Goal: Task Accomplishment & Management: Use online tool/utility

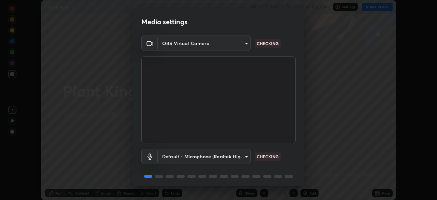
scroll to position [24, 0]
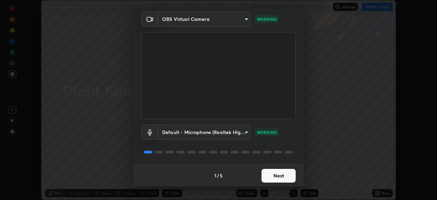
click at [287, 176] on button "Next" at bounding box center [278, 176] width 34 height 14
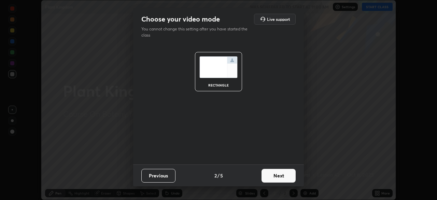
scroll to position [0, 0]
click at [288, 179] on button "Next" at bounding box center [278, 176] width 34 height 14
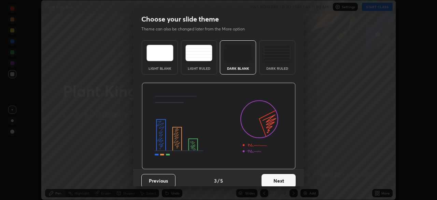
click at [291, 177] on button "Next" at bounding box center [278, 181] width 34 height 14
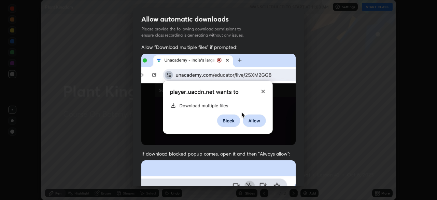
click at [294, 178] on div "Allow "Download multiple files" if prompted: If download blocked popup comes, o…" at bounding box center [218, 187] width 171 height 287
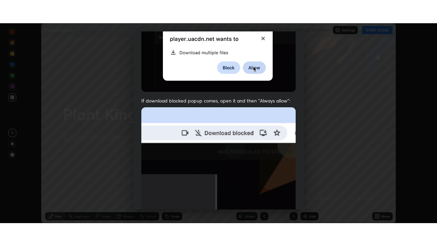
scroll to position [163, 0]
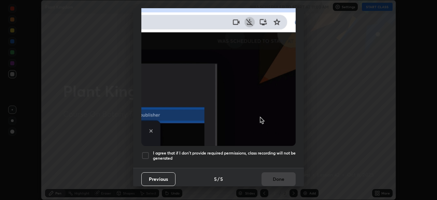
click at [283, 176] on div "Previous 5 / 5 Done" at bounding box center [218, 178] width 171 height 22
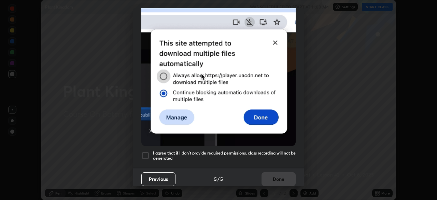
click at [282, 151] on h5 "I agree that if I don't provide required permissions, class recording will not …" at bounding box center [224, 155] width 143 height 11
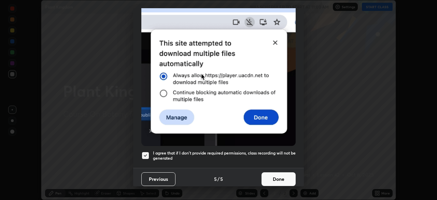
click at [281, 177] on button "Done" at bounding box center [278, 179] width 34 height 14
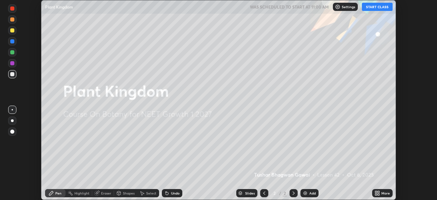
click at [378, 194] on icon at bounding box center [378, 194] width 2 height 2
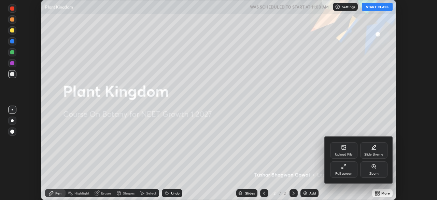
click at [349, 172] on div "Full screen" at bounding box center [343, 173] width 17 height 3
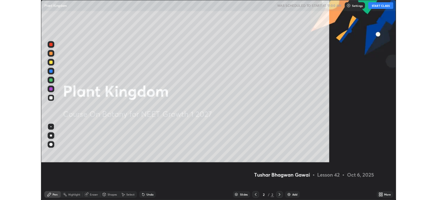
scroll to position [246, 437]
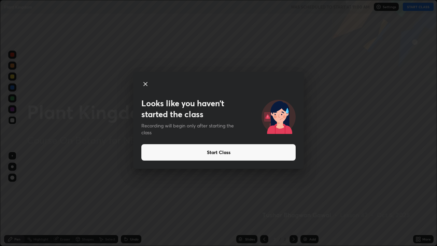
click at [224, 151] on button "Start Class" at bounding box center [218, 152] width 154 height 16
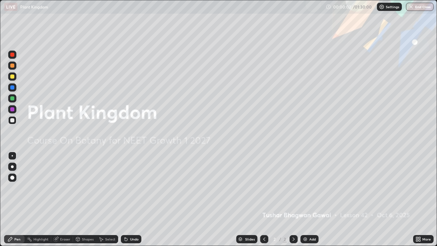
click at [302, 199] on img at bounding box center [304, 238] width 5 height 5
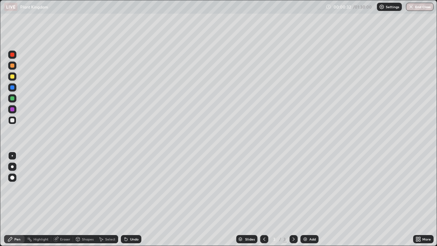
click at [19, 199] on div "Pen" at bounding box center [17, 238] width 6 height 3
click at [12, 77] on div at bounding box center [12, 76] width 4 height 4
click at [15, 120] on div at bounding box center [12, 120] width 8 height 8
click at [130, 199] on div "Undo" at bounding box center [134, 238] width 9 height 3
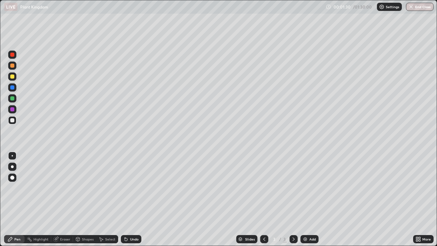
click at [129, 199] on div "Undo" at bounding box center [131, 239] width 20 height 8
click at [62, 199] on div "Eraser" at bounding box center [65, 238] width 10 height 3
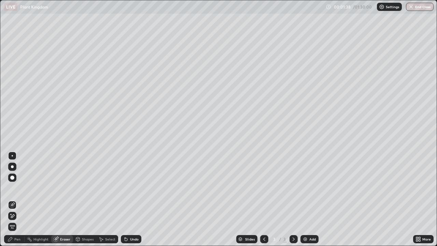
click at [16, 199] on div "Pen" at bounding box center [17, 238] width 6 height 3
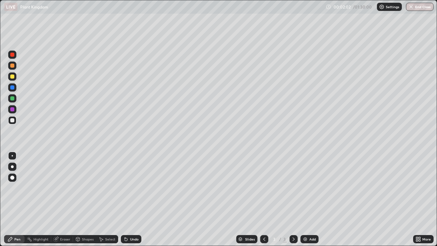
click at [127, 199] on icon at bounding box center [125, 238] width 5 height 5
click at [128, 199] on div "Undo" at bounding box center [131, 239] width 20 height 8
click at [133, 199] on div "Undo" at bounding box center [134, 238] width 9 height 3
click at [13, 77] on div at bounding box center [12, 76] width 4 height 4
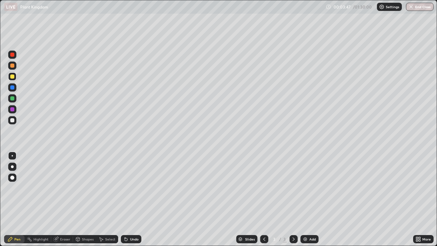
click at [305, 199] on img at bounding box center [304, 238] width 5 height 5
click at [14, 121] on div at bounding box center [12, 120] width 4 height 4
click at [12, 156] on div at bounding box center [12, 155] width 1 height 1
click at [132, 199] on div "Undo" at bounding box center [131, 239] width 20 height 8
click at [132, 199] on div "Undo" at bounding box center [134, 238] width 9 height 3
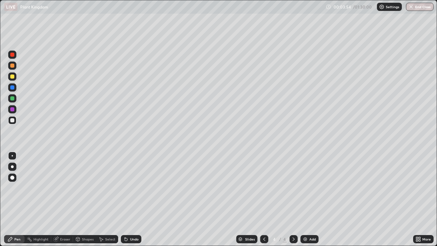
click at [128, 199] on div "Undo" at bounding box center [131, 239] width 20 height 8
click at [415, 199] on div "More" at bounding box center [423, 239] width 20 height 8
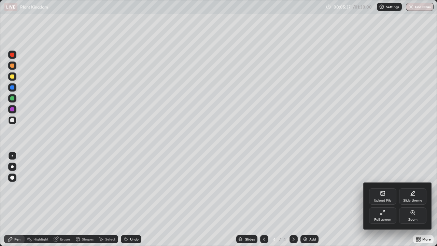
click at [379, 199] on div "Full screen" at bounding box center [382, 215] width 27 height 16
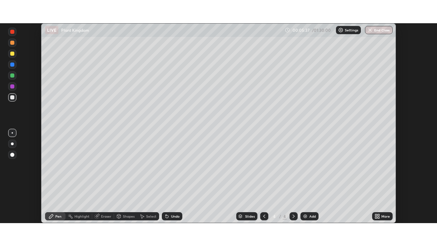
scroll to position [33913, 33676]
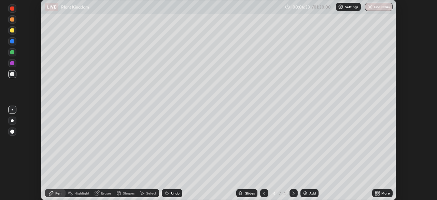
click at [377, 193] on icon at bounding box center [376, 194] width 2 height 2
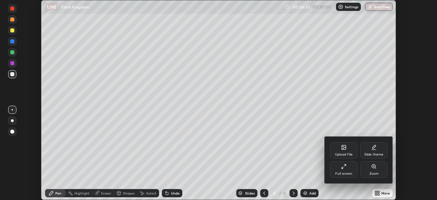
click at [342, 172] on div "Full screen" at bounding box center [343, 173] width 17 height 3
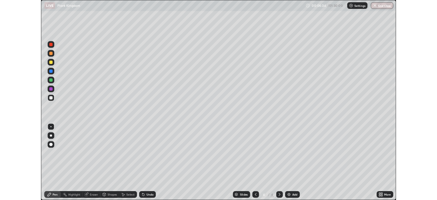
scroll to position [246, 437]
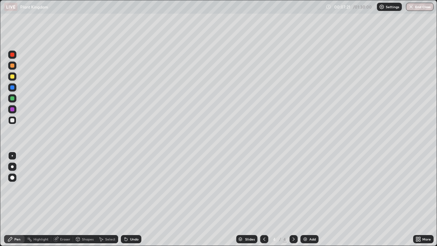
click at [305, 199] on img at bounding box center [304, 238] width 5 height 5
click at [13, 98] on div at bounding box center [12, 98] width 4 height 4
click at [304, 199] on img at bounding box center [304, 238] width 5 height 5
click at [13, 121] on div at bounding box center [12, 120] width 4 height 4
click at [129, 199] on div "Undo" at bounding box center [131, 239] width 20 height 8
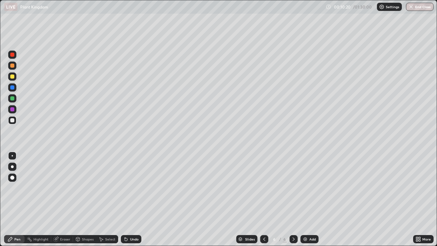
click at [303, 199] on img at bounding box center [304, 238] width 5 height 5
click at [13, 98] on div at bounding box center [12, 98] width 4 height 4
click at [125, 199] on icon at bounding box center [126, 239] width 3 height 3
click at [126, 199] on icon at bounding box center [125, 238] width 5 height 5
click at [15, 120] on div at bounding box center [12, 120] width 8 height 8
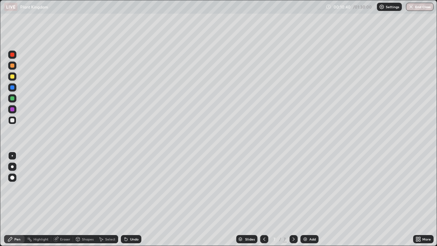
click at [13, 76] on div at bounding box center [12, 76] width 4 height 4
click at [133, 199] on div "Undo" at bounding box center [134, 238] width 9 height 3
click at [135, 199] on div "Undo" at bounding box center [131, 239] width 20 height 8
click at [14, 77] on div at bounding box center [12, 76] width 4 height 4
click at [13, 98] on div at bounding box center [12, 98] width 4 height 4
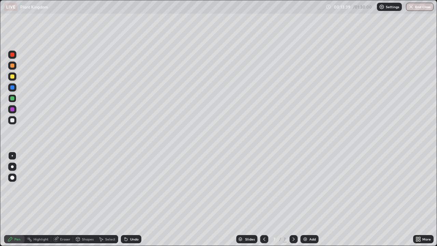
click at [0, 147] on div "Setting up your live class" at bounding box center [218, 123] width 437 height 246
click at [302, 199] on img at bounding box center [304, 238] width 5 height 5
click at [13, 120] on div at bounding box center [12, 120] width 4 height 4
click at [128, 199] on div "Undo" at bounding box center [131, 239] width 20 height 8
click at [13, 77] on div at bounding box center [12, 76] width 4 height 4
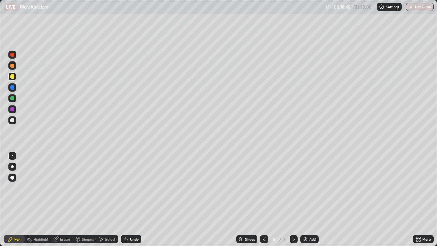
click at [13, 88] on div at bounding box center [12, 87] width 4 height 4
click at [13, 77] on div at bounding box center [12, 76] width 4 height 4
click at [263, 199] on icon at bounding box center [263, 238] width 5 height 5
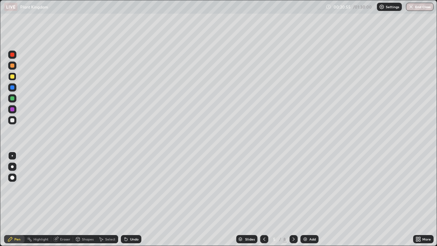
click at [266, 199] on div at bounding box center [264, 239] width 8 height 8
click at [263, 199] on icon at bounding box center [263, 238] width 5 height 5
click at [13, 88] on div at bounding box center [12, 87] width 4 height 4
click at [14, 107] on div at bounding box center [12, 109] width 8 height 8
click at [14, 121] on div at bounding box center [12, 120] width 4 height 4
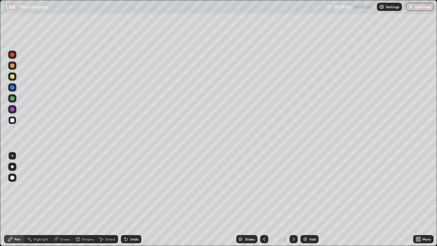
click at [292, 199] on icon at bounding box center [293, 238] width 5 height 5
click at [293, 199] on icon at bounding box center [293, 238] width 2 height 3
click at [293, 199] on icon at bounding box center [293, 238] width 5 height 5
click at [263, 199] on icon at bounding box center [263, 238] width 5 height 5
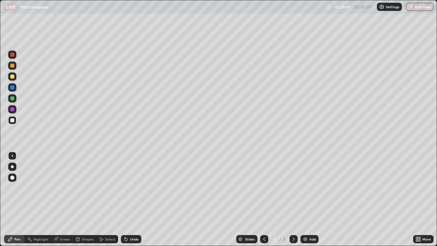
click at [293, 199] on icon at bounding box center [293, 238] width 5 height 5
click at [292, 199] on icon at bounding box center [293, 238] width 2 height 3
click at [292, 199] on icon at bounding box center [293, 238] width 5 height 5
click at [263, 199] on icon at bounding box center [263, 238] width 5 height 5
click at [262, 199] on div at bounding box center [264, 239] width 8 height 14
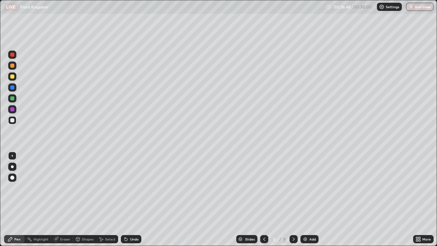
click at [263, 199] on icon at bounding box center [263, 238] width 5 height 5
click at [14, 75] on div at bounding box center [12, 76] width 4 height 4
click at [289, 199] on div at bounding box center [293, 239] width 8 height 8
click at [292, 199] on icon at bounding box center [293, 238] width 5 height 5
click at [417, 199] on icon at bounding box center [417, 240] width 2 height 2
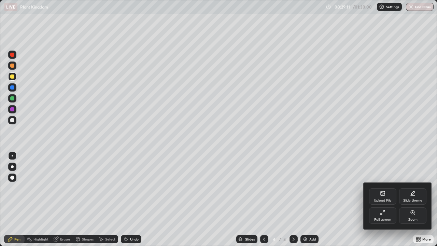
click at [379, 199] on div "Full screen" at bounding box center [382, 219] width 17 height 3
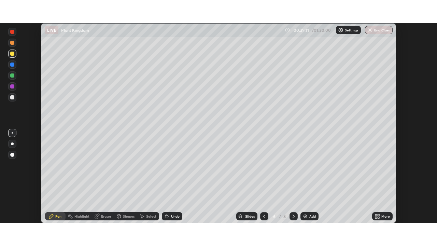
scroll to position [33913, 33676]
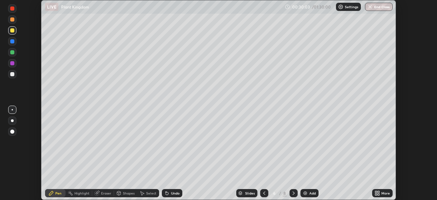
click at [377, 193] on icon at bounding box center [376, 192] width 5 height 5
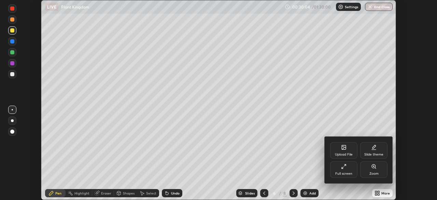
click at [345, 173] on div "Full screen" at bounding box center [343, 173] width 17 height 3
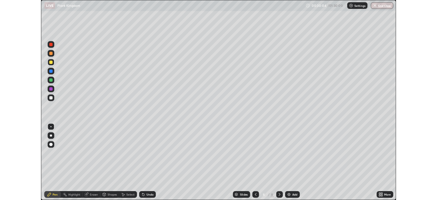
scroll to position [246, 437]
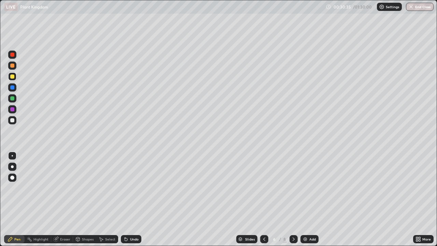
click at [135, 199] on div "Undo" at bounding box center [131, 239] width 20 height 8
click at [292, 199] on icon at bounding box center [293, 238] width 5 height 5
click at [293, 199] on icon at bounding box center [293, 238] width 5 height 5
click at [13, 108] on div at bounding box center [12, 109] width 4 height 4
click at [133, 199] on div "Undo" at bounding box center [134, 238] width 9 height 3
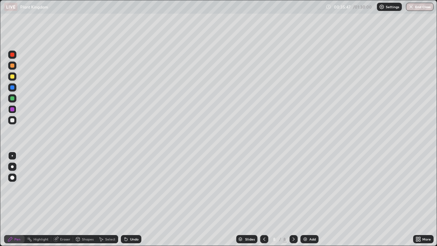
click at [15, 87] on div at bounding box center [12, 87] width 8 height 8
click at [12, 79] on div at bounding box center [12, 76] width 8 height 8
click at [14, 97] on div at bounding box center [12, 98] width 4 height 4
click at [13, 66] on div at bounding box center [12, 65] width 4 height 4
click at [13, 110] on div at bounding box center [12, 109] width 4 height 4
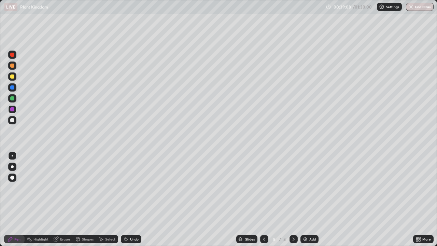
click at [13, 89] on div at bounding box center [12, 87] width 4 height 4
click at [15, 77] on div at bounding box center [12, 76] width 8 height 8
click at [307, 199] on div "Add" at bounding box center [309, 239] width 18 height 8
click at [263, 199] on icon at bounding box center [263, 238] width 5 height 5
click at [293, 199] on icon at bounding box center [293, 238] width 5 height 5
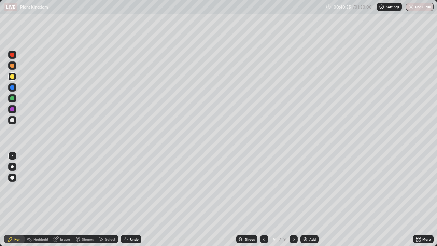
click at [15, 120] on div at bounding box center [12, 120] width 8 height 8
click at [13, 76] on div at bounding box center [12, 76] width 4 height 4
click at [131, 199] on div "Undo" at bounding box center [134, 238] width 9 height 3
click at [13, 77] on div at bounding box center [12, 76] width 4 height 4
click at [13, 98] on div at bounding box center [12, 98] width 4 height 4
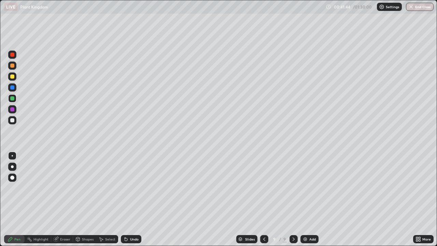
click at [13, 107] on div at bounding box center [12, 109] width 4 height 4
click at [15, 121] on div at bounding box center [12, 120] width 8 height 8
click at [13, 76] on div at bounding box center [12, 76] width 4 height 4
click at [305, 199] on img at bounding box center [304, 238] width 5 height 5
click at [15, 121] on div at bounding box center [12, 120] width 8 height 8
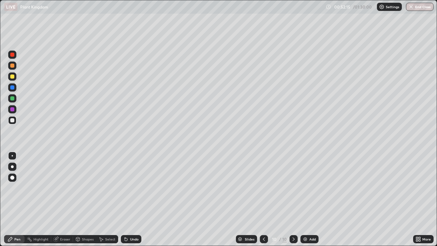
click at [263, 199] on icon at bounding box center [263, 238] width 5 height 5
click at [263, 199] on div at bounding box center [264, 239] width 8 height 8
click at [417, 199] on icon at bounding box center [417, 238] width 2 height 2
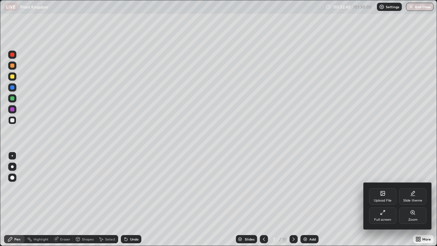
click at [382, 199] on icon at bounding box center [382, 211] width 5 height 5
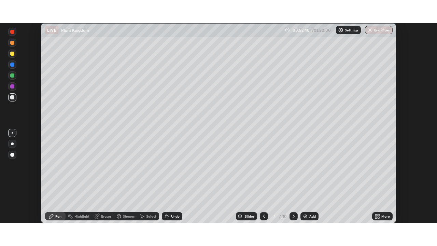
scroll to position [33913, 33676]
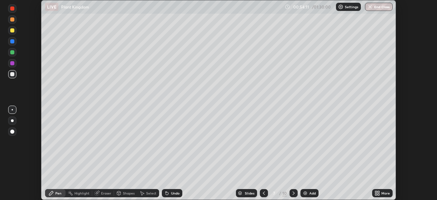
click at [376, 191] on icon at bounding box center [376, 192] width 2 height 2
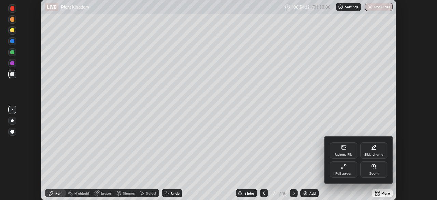
click at [349, 168] on div "Full screen" at bounding box center [343, 169] width 27 height 16
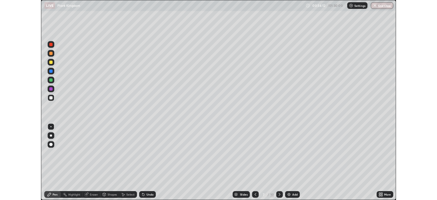
scroll to position [246, 437]
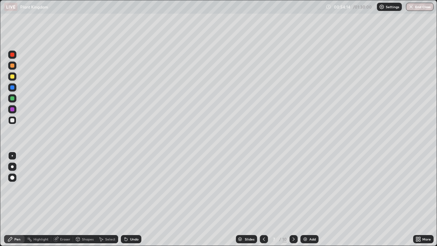
click at [293, 199] on icon at bounding box center [293, 238] width 5 height 5
click at [13, 99] on div at bounding box center [12, 98] width 4 height 4
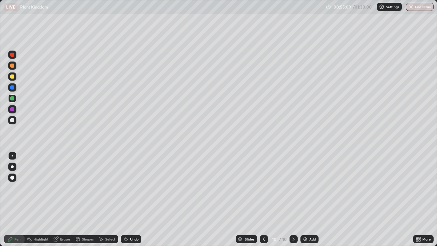
click at [413, 199] on div "More" at bounding box center [423, 239] width 20 height 8
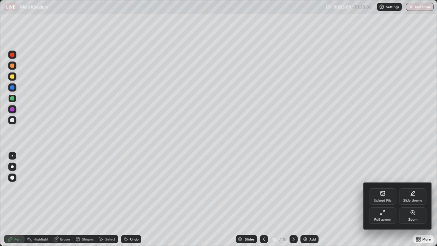
click at [377, 199] on div "Full screen" at bounding box center [382, 215] width 27 height 16
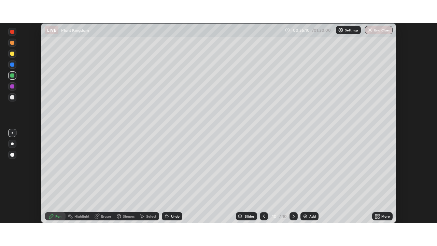
scroll to position [33913, 33676]
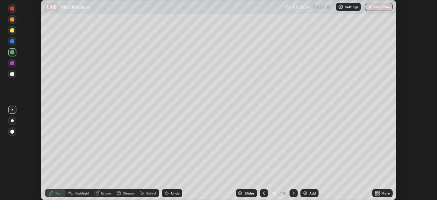
click at [375, 194] on icon at bounding box center [376, 194] width 2 height 2
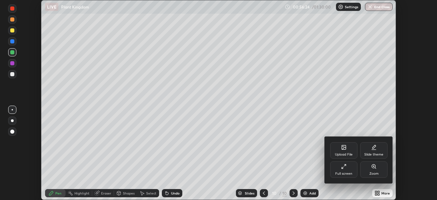
click at [341, 173] on div "Full screen" at bounding box center [343, 173] width 17 height 3
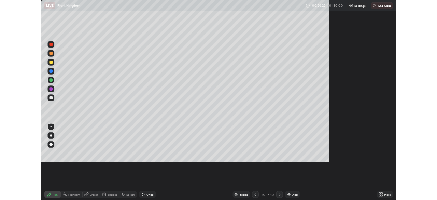
scroll to position [246, 437]
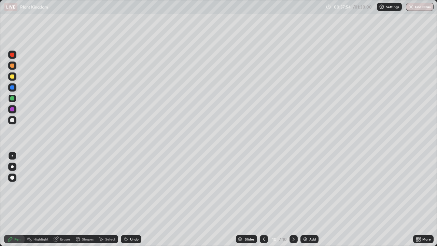
click at [303, 199] on img at bounding box center [304, 238] width 5 height 5
click at [264, 199] on icon at bounding box center [263, 238] width 5 height 5
click at [414, 199] on div "More" at bounding box center [423, 239] width 20 height 8
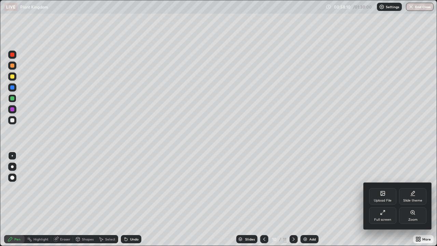
click at [380, 199] on div "Full screen" at bounding box center [382, 215] width 27 height 16
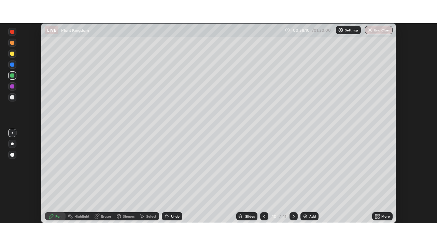
scroll to position [33913, 33676]
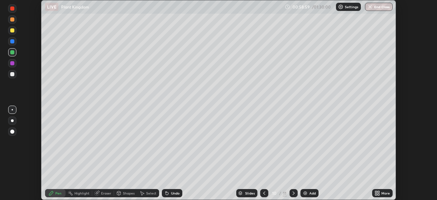
click at [375, 192] on icon at bounding box center [376, 192] width 5 height 5
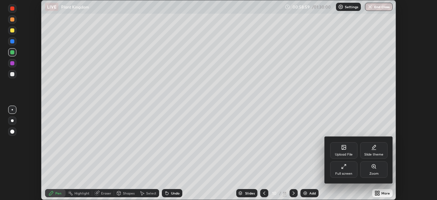
click at [346, 167] on icon at bounding box center [343, 165] width 5 height 5
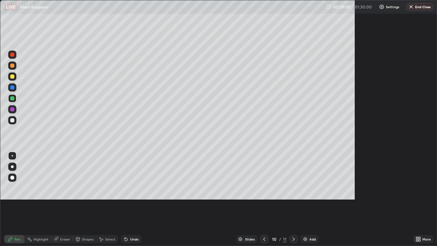
scroll to position [246, 437]
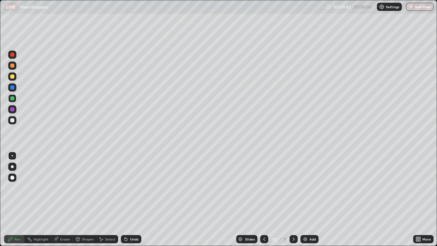
click at [302, 199] on img at bounding box center [304, 238] width 5 height 5
click at [15, 122] on div at bounding box center [12, 120] width 8 height 8
click at [138, 199] on div "Undo" at bounding box center [131, 239] width 20 height 8
click at [255, 199] on div "Slides" at bounding box center [246, 239] width 21 height 8
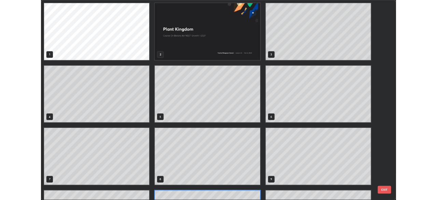
scroll to position [243, 433]
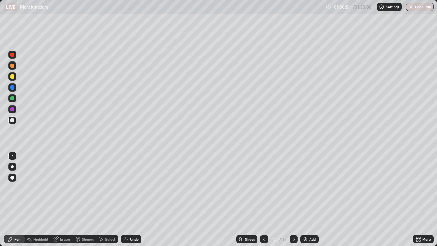
click at [293, 199] on icon at bounding box center [293, 238] width 2 height 3
click at [262, 199] on icon at bounding box center [263, 238] width 5 height 5
click at [307, 199] on img at bounding box center [304, 238] width 5 height 5
click at [264, 199] on icon at bounding box center [263, 238] width 5 height 5
click at [293, 199] on icon at bounding box center [293, 238] width 5 height 5
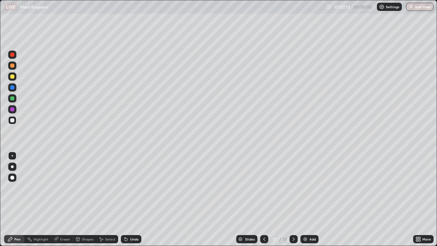
click at [293, 199] on icon at bounding box center [293, 238] width 5 height 5
click at [130, 199] on div "Undo" at bounding box center [134, 238] width 9 height 3
click at [134, 199] on div "Undo" at bounding box center [134, 238] width 9 height 3
click at [133, 199] on div "Undo" at bounding box center [134, 238] width 9 height 3
click at [135, 199] on div "Undo" at bounding box center [134, 238] width 9 height 3
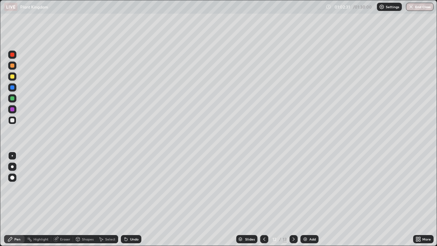
click at [131, 199] on div "Undo" at bounding box center [134, 238] width 9 height 3
click at [303, 199] on img at bounding box center [304, 238] width 5 height 5
click at [415, 199] on icon at bounding box center [417, 238] width 5 height 5
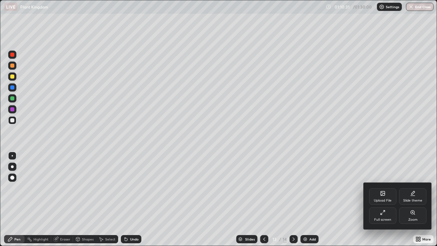
click at [382, 199] on div "Full screen" at bounding box center [382, 215] width 27 height 16
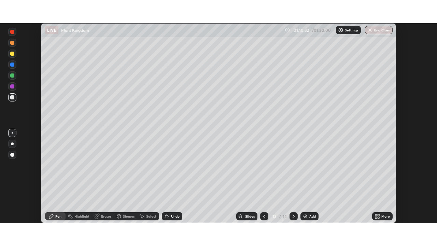
scroll to position [33913, 33676]
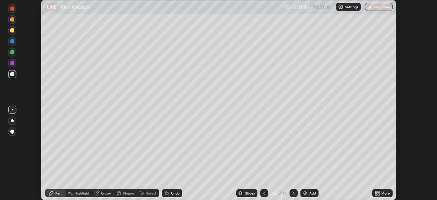
click at [379, 193] on icon at bounding box center [376, 192] width 5 height 5
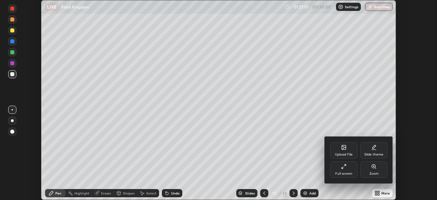
click at [347, 169] on div "Full screen" at bounding box center [343, 169] width 27 height 16
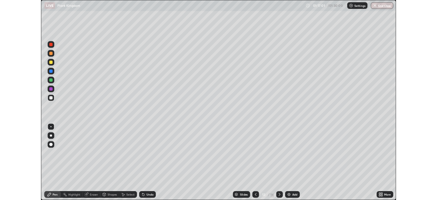
scroll to position [246, 437]
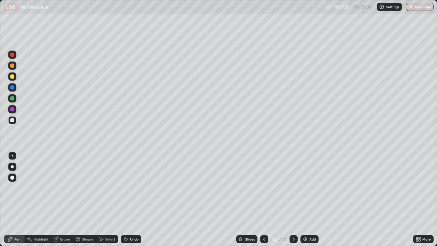
click at [14, 97] on div at bounding box center [12, 98] width 8 height 8
click at [128, 199] on div "Undo" at bounding box center [131, 239] width 20 height 8
click at [125, 199] on icon at bounding box center [125, 237] width 1 height 1
click at [14, 77] on div at bounding box center [12, 76] width 4 height 4
click at [15, 87] on div at bounding box center [12, 87] width 8 height 8
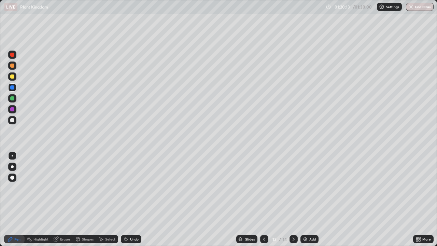
click at [15, 120] on div at bounding box center [12, 120] width 8 height 8
click at [308, 199] on div "Add" at bounding box center [309, 239] width 18 height 8
click at [132, 199] on div "Undo" at bounding box center [134, 238] width 9 height 3
click at [129, 199] on div "Undo" at bounding box center [131, 239] width 20 height 8
click at [13, 100] on div at bounding box center [12, 98] width 4 height 4
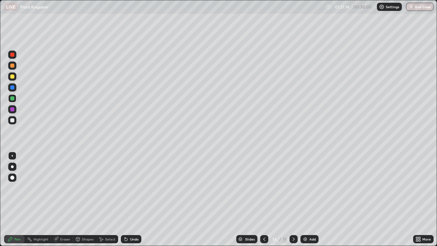
click at [13, 76] on div at bounding box center [12, 76] width 4 height 4
click at [12, 99] on div at bounding box center [12, 98] width 4 height 4
click at [14, 108] on div at bounding box center [12, 109] width 4 height 4
click at [134, 199] on div "Undo" at bounding box center [131, 239] width 20 height 8
click at [130, 199] on div "Undo" at bounding box center [131, 239] width 20 height 8
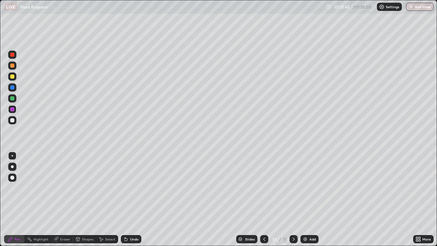
click at [13, 76] on div at bounding box center [12, 76] width 4 height 4
click at [14, 88] on div at bounding box center [12, 87] width 4 height 4
click at [13, 98] on div at bounding box center [12, 98] width 4 height 4
click at [14, 77] on div at bounding box center [12, 76] width 4 height 4
click at [12, 98] on div at bounding box center [12, 98] width 4 height 4
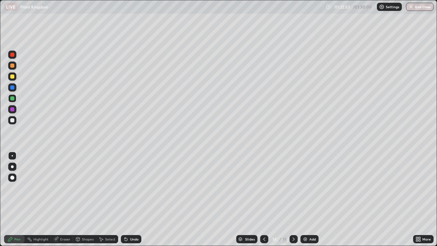
click at [263, 199] on icon at bounding box center [264, 238] width 2 height 3
click at [290, 199] on div at bounding box center [293, 239] width 8 height 8
click at [12, 77] on div at bounding box center [12, 76] width 4 height 4
click at [13, 66] on div at bounding box center [12, 65] width 4 height 4
click at [263, 199] on icon at bounding box center [263, 238] width 5 height 5
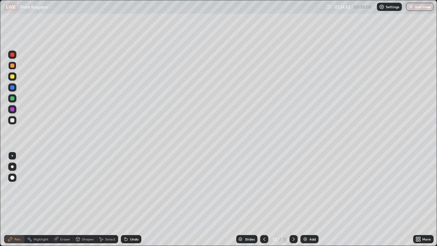
click at [293, 199] on icon at bounding box center [293, 238] width 5 height 5
click at [7, 199] on div at bounding box center [12, 191] width 11 height 82
click at [263, 199] on icon at bounding box center [263, 238] width 5 height 5
click at [419, 199] on icon at bounding box center [419, 238] width 2 height 2
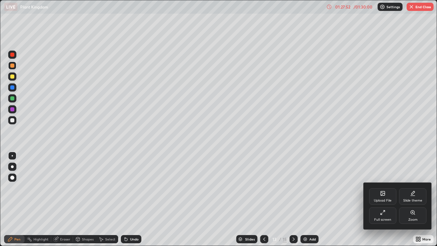
click at [391, 199] on div "Full screen" at bounding box center [382, 215] width 27 height 16
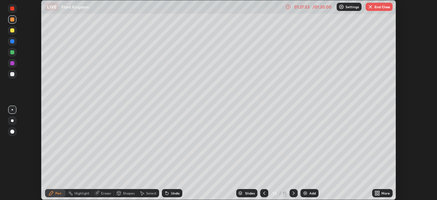
scroll to position [33913, 33676]
click at [378, 5] on button "End Class" at bounding box center [378, 7] width 27 height 8
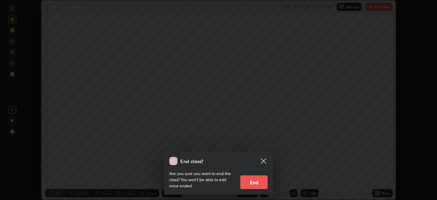
click at [258, 180] on button "End" at bounding box center [253, 182] width 27 height 14
